Goal: Task Accomplishment & Management: Manage account settings

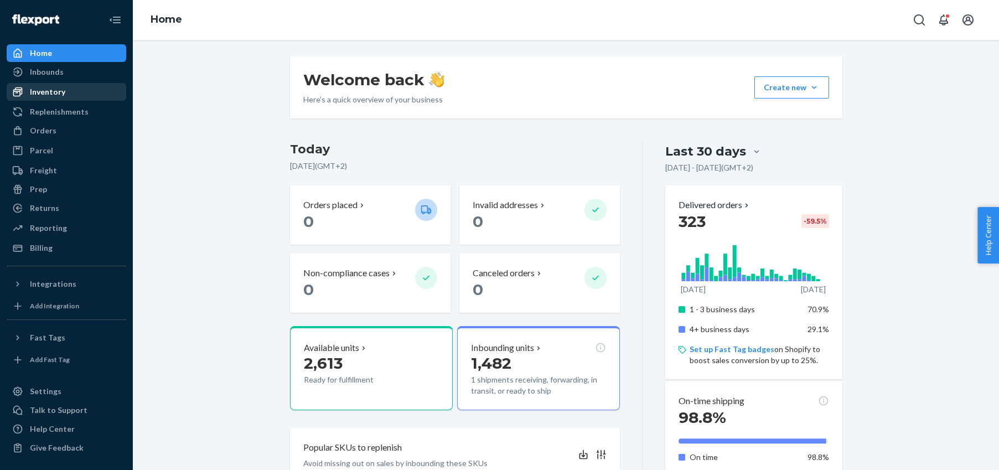
click at [43, 92] on div "Inventory" at bounding box center [47, 91] width 35 height 11
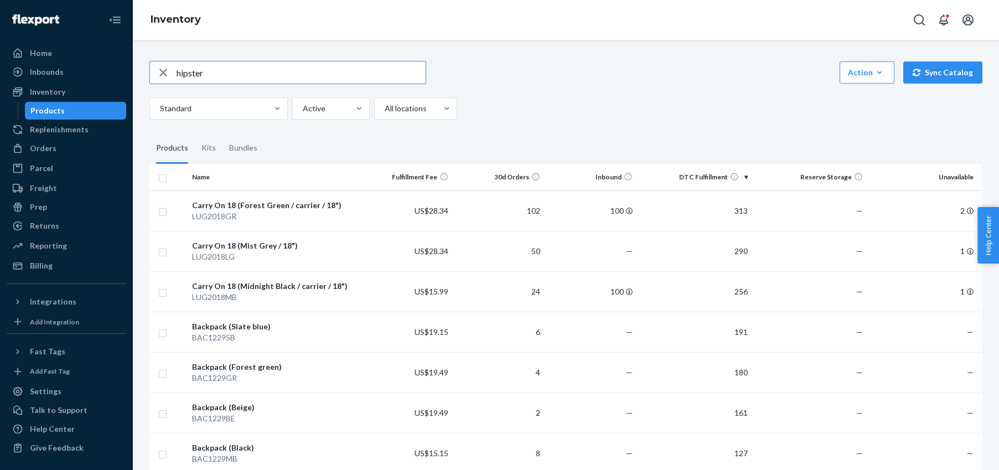
type input "hipster"
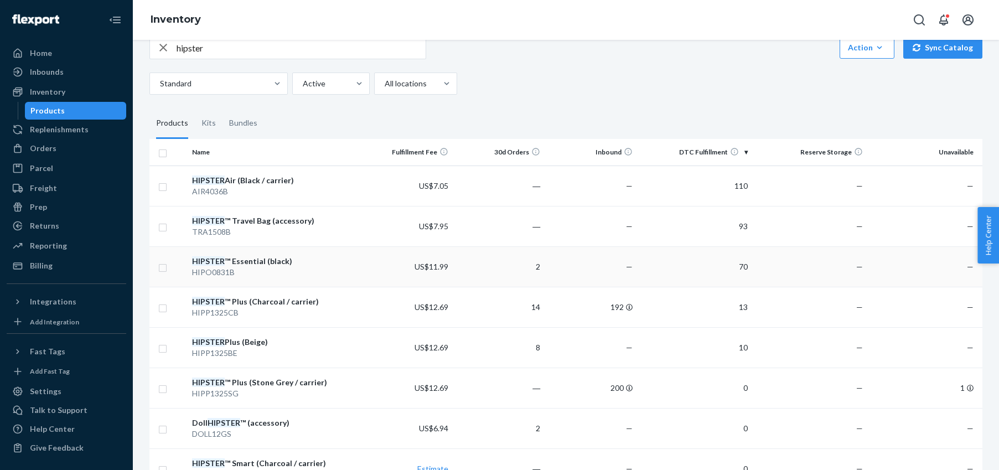
scroll to position [28, 0]
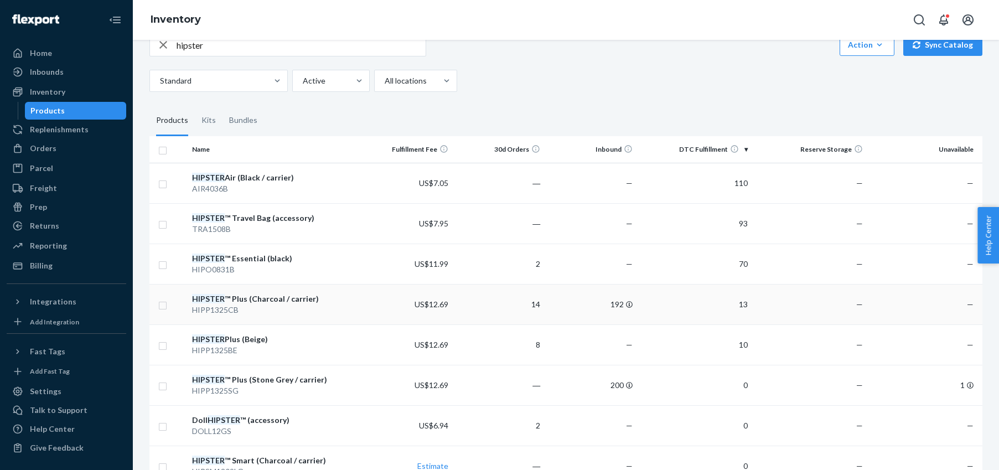
click at [227, 298] on div "HIPSTER ™ Plus (Charcoal / carrier)" at bounding box center [274, 298] width 164 height 11
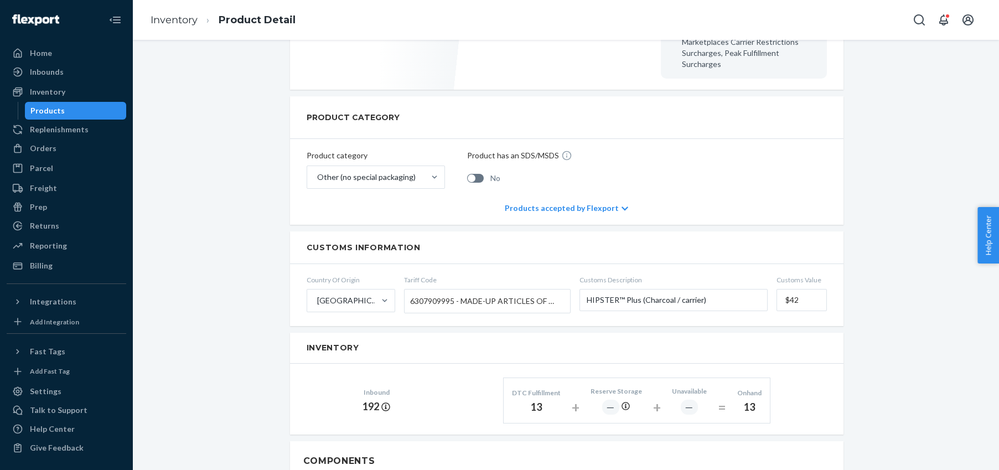
scroll to position [364, 0]
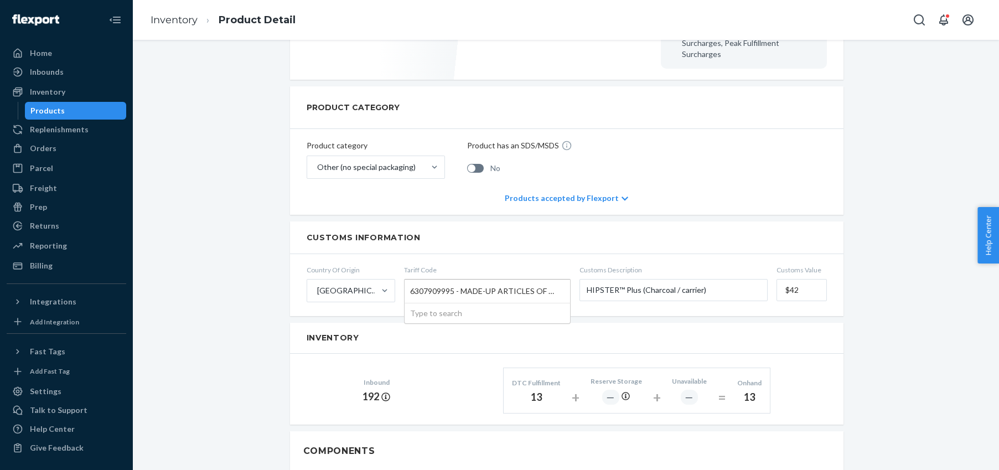
drag, startPoint x: 455, startPoint y: 282, endPoint x: 406, endPoint y: 281, distance: 48.7
click at [406, 281] on div "6307909995 - MADE-UP ARTICLES OF TEXTILE MATERIAL, NESOI" at bounding box center [488, 291] width 166 height 23
click at [410, 281] on input "Tariff Code 6307909995 - MADE-UP ARTICLES OF TEXTILE MATERIAL, NESOI Type to se…" at bounding box center [411, 291] width 3 height 20
drag, startPoint x: 409, startPoint y: 280, endPoint x: 457, endPoint y: 291, distance: 49.4
click at [454, 282] on div "6307909995 - MADE-UP ARTICLES OF TEXTILE MATERIAL, NESOI" at bounding box center [488, 291] width 166 height 23
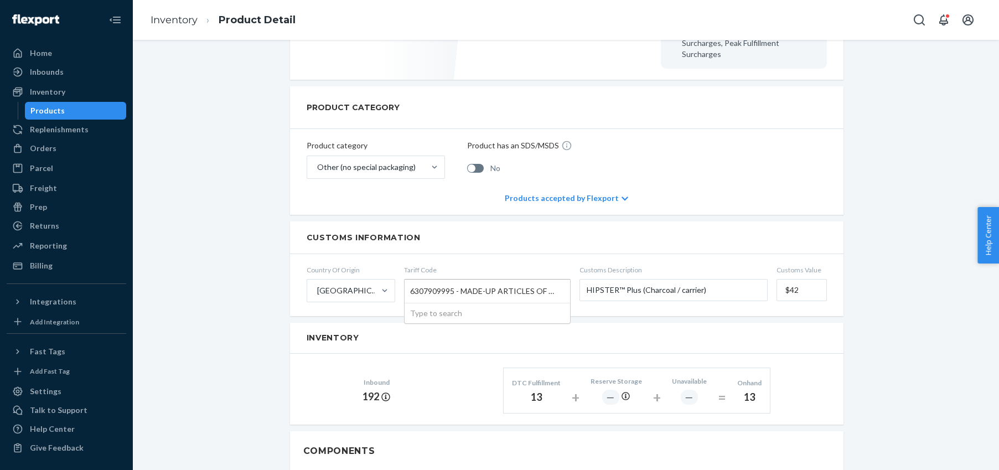
click at [413, 282] on input "Tariff Code 6307909995 - MADE-UP ARTICLES OF TEXTILE MATERIAL, NESOI Type to se…" at bounding box center [411, 291] width 3 height 20
click at [43, 110] on div "Products" at bounding box center [47, 110] width 34 height 11
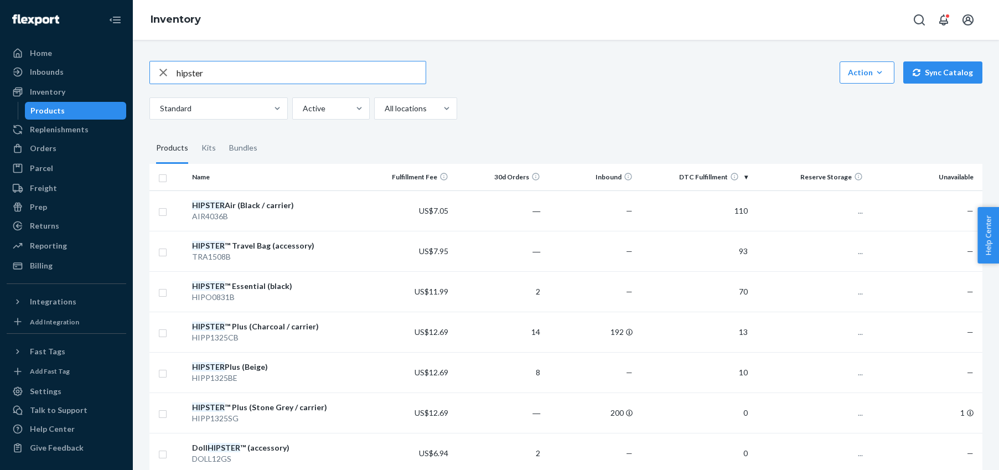
drag, startPoint x: 223, startPoint y: 76, endPoint x: 169, endPoint y: 73, distance: 53.3
click at [169, 73] on div "hipster" at bounding box center [288, 72] width 276 height 22
type input "winter"
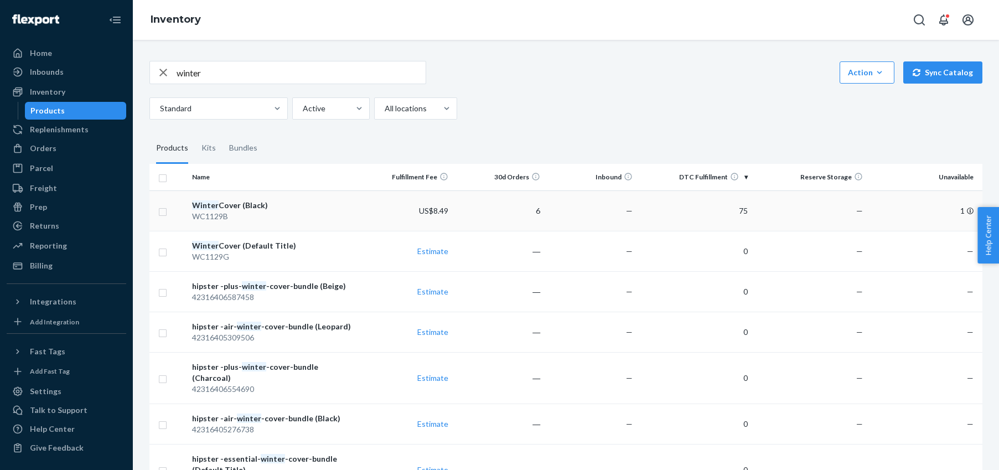
click at [218, 204] on div "Winter Cover (Black)" at bounding box center [274, 205] width 164 height 11
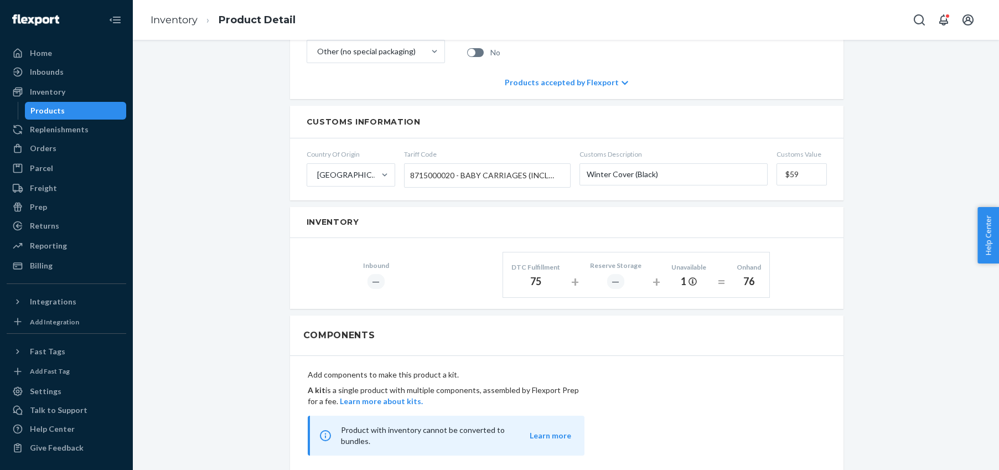
scroll to position [442, 0]
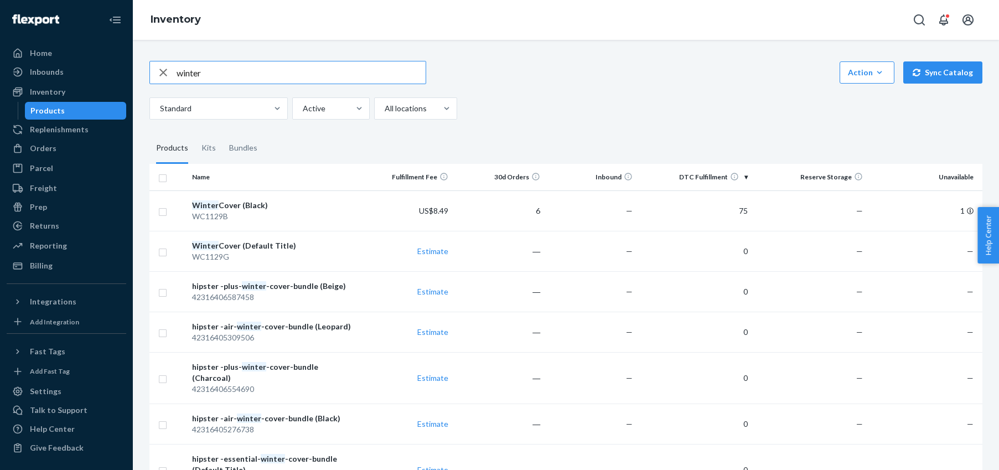
drag, startPoint x: 209, startPoint y: 73, endPoint x: 171, endPoint y: 69, distance: 38.3
click at [172, 71] on div "winter" at bounding box center [288, 72] width 276 height 22
type input "summer"
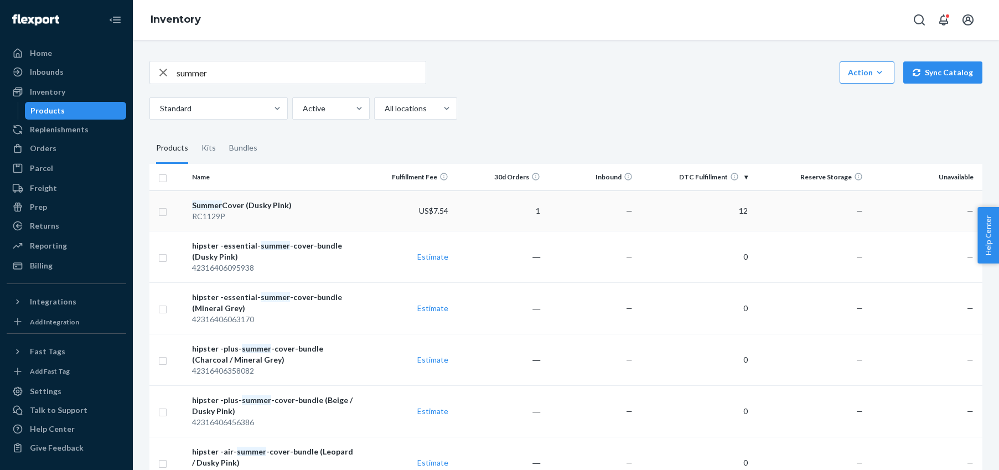
click at [202, 211] on div "RC1129P" at bounding box center [274, 216] width 164 height 11
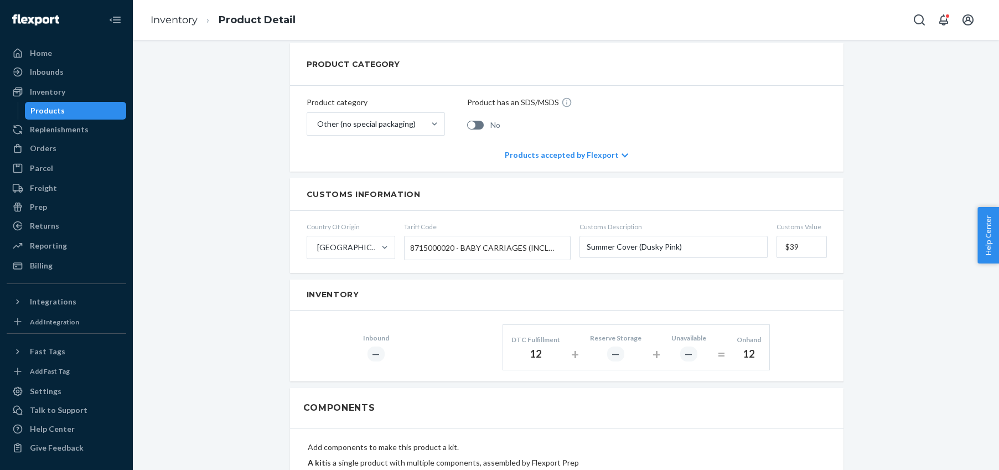
scroll to position [413, 0]
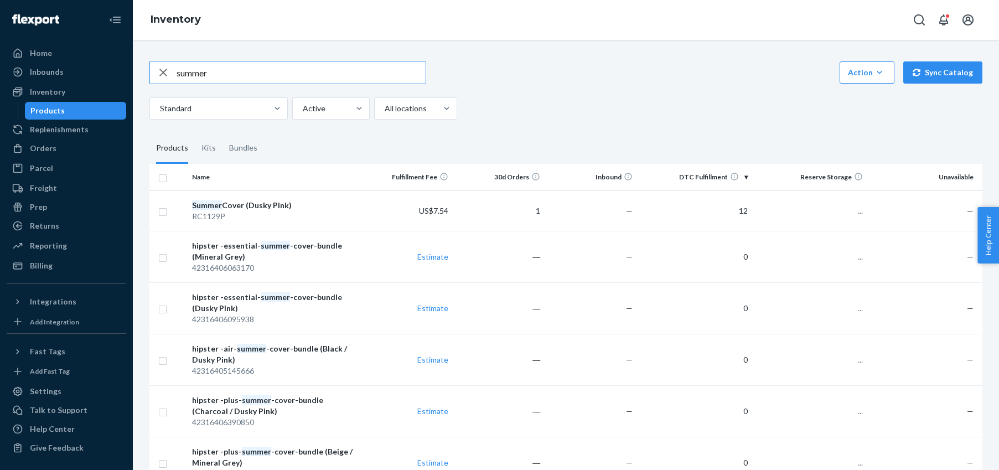
drag, startPoint x: 204, startPoint y: 71, endPoint x: 168, endPoint y: 69, distance: 36.0
click at [168, 69] on div "summer" at bounding box center [288, 72] width 276 height 22
type input "binkster"
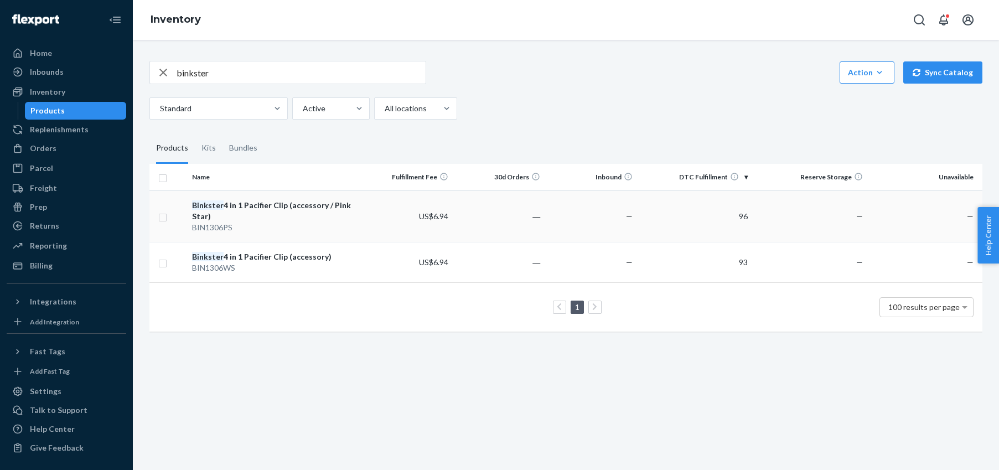
click at [221, 204] on em "Binkster" at bounding box center [208, 204] width 32 height 9
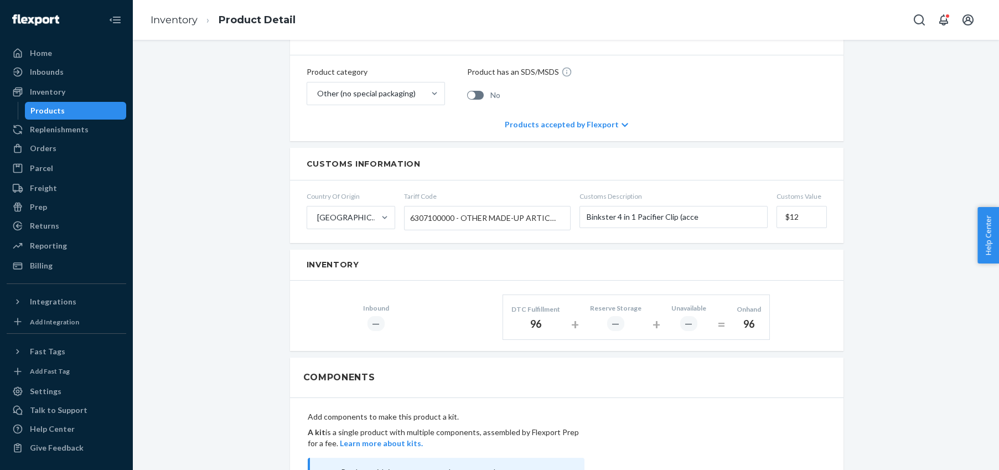
scroll to position [453, 0]
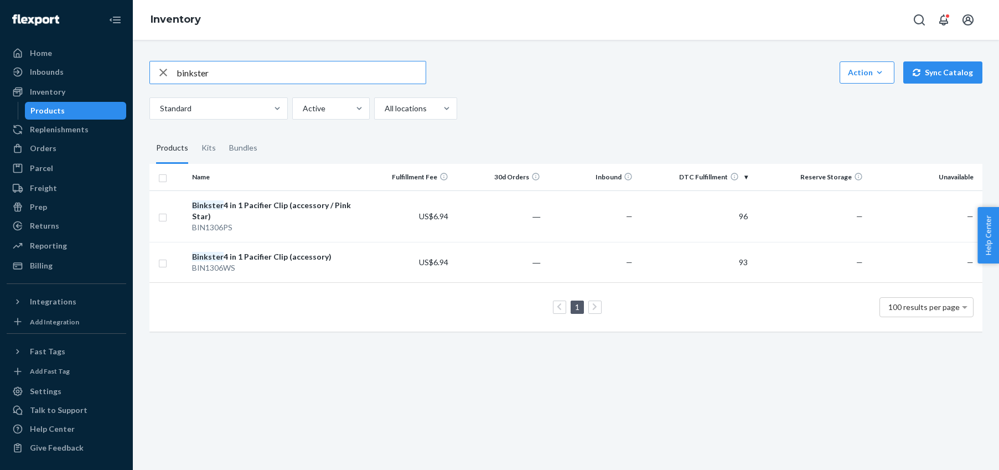
drag, startPoint x: 194, startPoint y: 74, endPoint x: 172, endPoint y: 71, distance: 22.9
click at [173, 71] on div "binkster" at bounding box center [288, 72] width 276 height 22
type input "infant"
drag, startPoint x: 172, startPoint y: 71, endPoint x: 152, endPoint y: 163, distance: 94.6
click at [164, 117] on div "infant Action Create product Create kit or bundle Bulk create products Bulk upd…" at bounding box center [565, 90] width 833 height 59
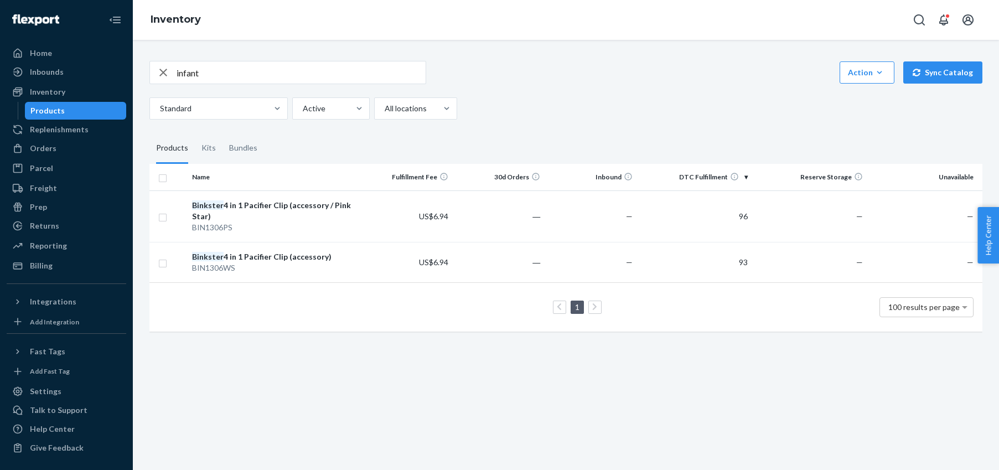
click at [150, 61] on button "button" at bounding box center [163, 72] width 27 height 22
click at [236, 69] on input "text" at bounding box center [301, 72] width 249 height 22
type input "infant"
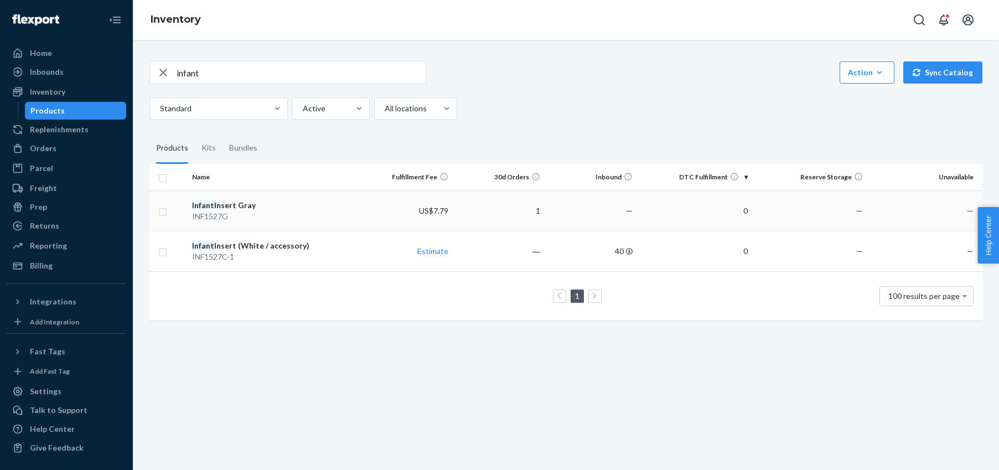
click at [220, 208] on div "Infant Insert Gray" at bounding box center [274, 205] width 164 height 11
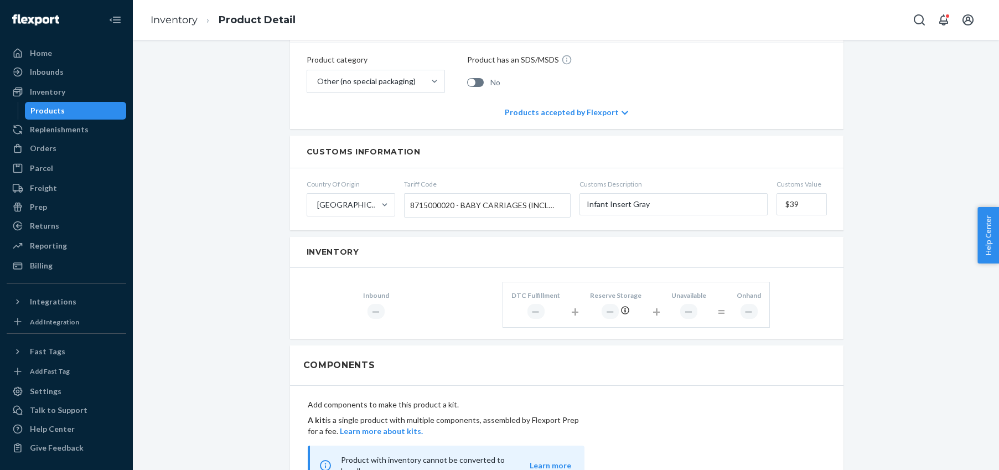
scroll to position [478, 0]
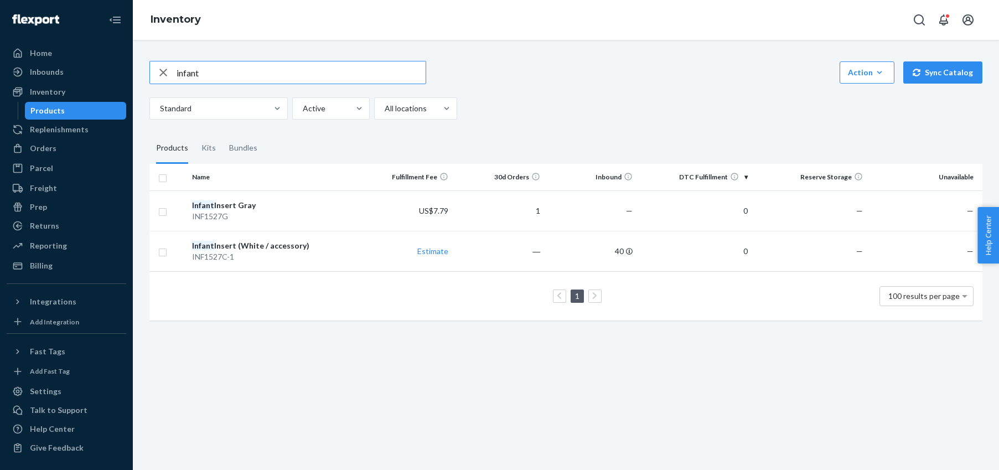
drag, startPoint x: 214, startPoint y: 71, endPoint x: 166, endPoint y: 69, distance: 48.8
click at [166, 69] on div "infant" at bounding box center [288, 72] width 276 height 22
type input "luggage cover"
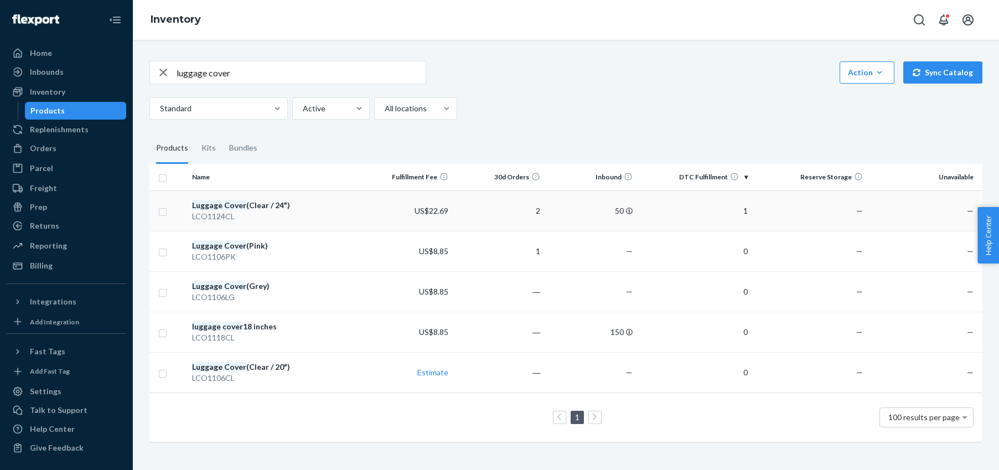
click at [221, 212] on div "LCO1124CL" at bounding box center [274, 216] width 164 height 11
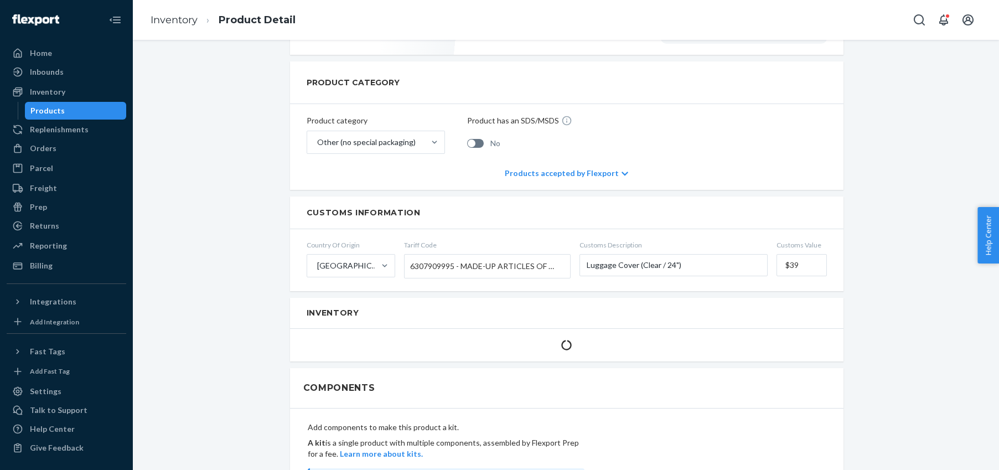
scroll to position [435, 0]
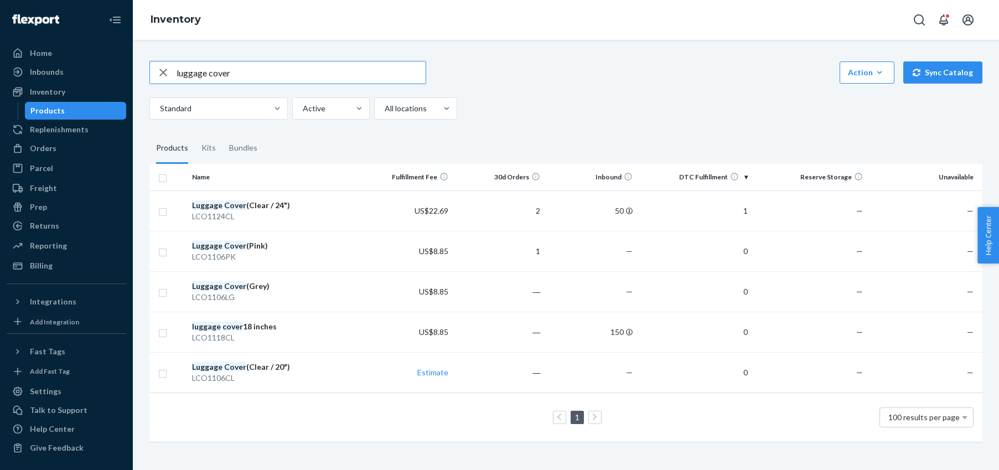
drag, startPoint x: 233, startPoint y: 73, endPoint x: 172, endPoint y: 69, distance: 61.0
click at [173, 69] on div "luggage cover" at bounding box center [288, 72] width 276 height 22
type input "tote"
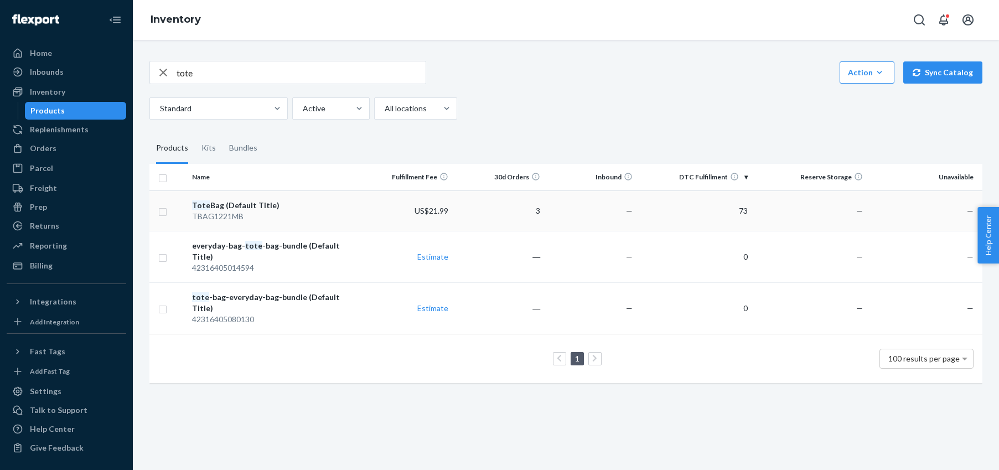
click at [218, 214] on div "TBAG1221MB" at bounding box center [274, 216] width 164 height 11
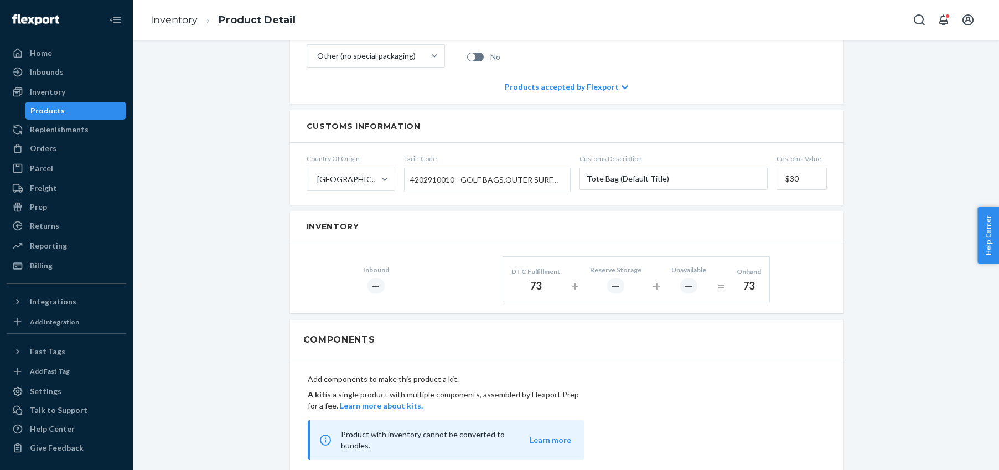
scroll to position [516, 0]
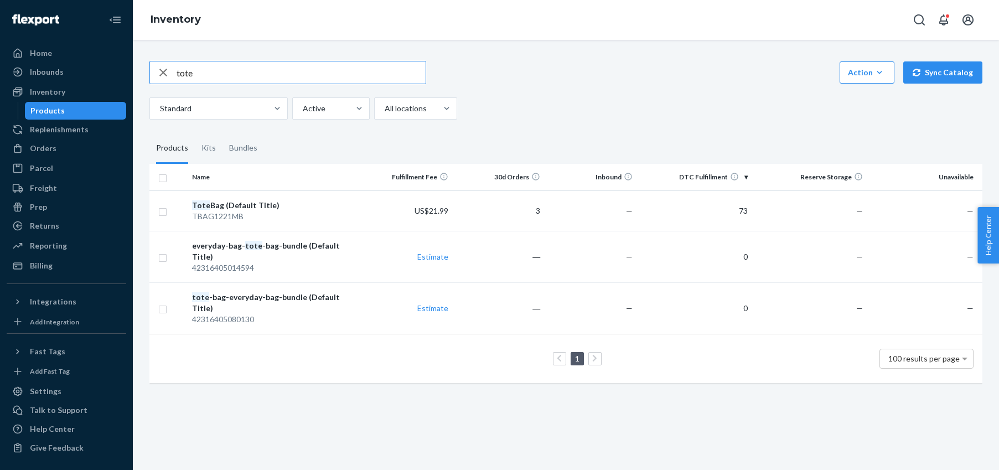
drag, startPoint x: 183, startPoint y: 74, endPoint x: 171, endPoint y: 73, distance: 12.2
click at [171, 73] on div "tote" at bounding box center [288, 72] width 276 height 22
type input "check in"
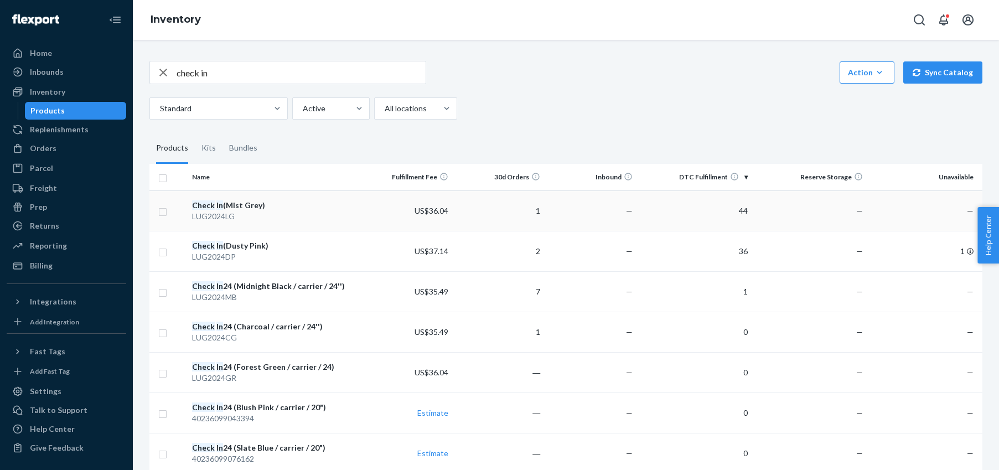
click at [225, 210] on div "Check In (Mist Grey)" at bounding box center [274, 205] width 164 height 11
